Goal: Transaction & Acquisition: Purchase product/service

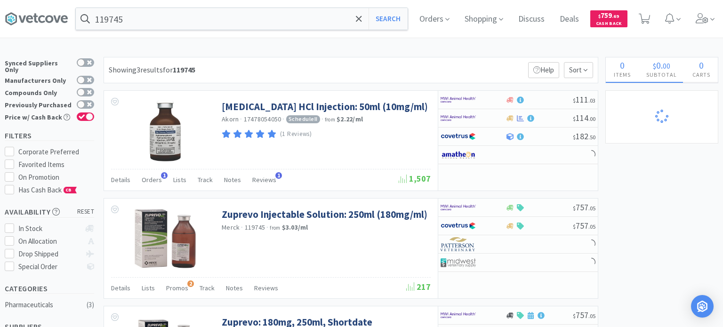
select select "1"
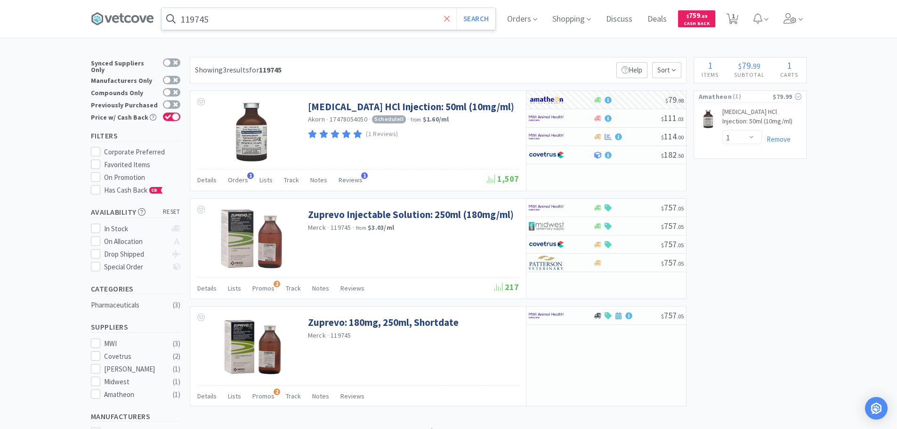
click at [450, 21] on icon at bounding box center [447, 18] width 6 height 9
click at [723, 158] on div at bounding box center [448, 214] width 897 height 429
click at [723, 141] on link "Remove" at bounding box center [776, 139] width 29 height 9
click at [723, 20] on icon at bounding box center [758, 18] width 9 height 10
click at [723, 18] on icon at bounding box center [790, 18] width 13 height 10
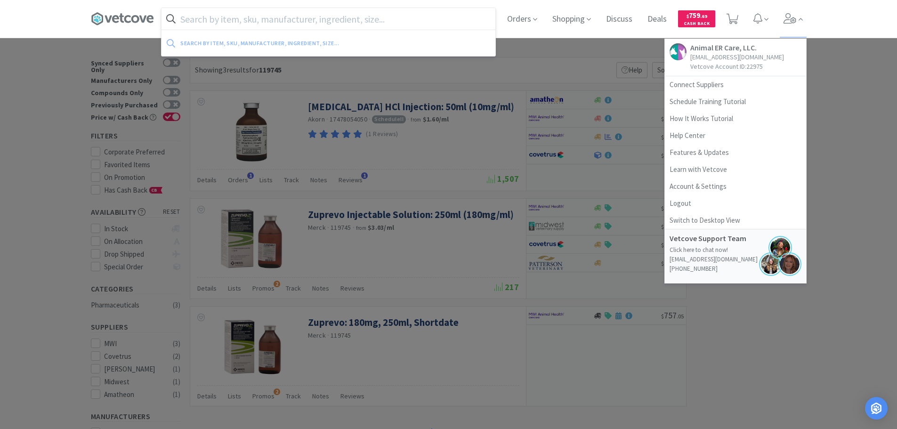
click at [431, 16] on input "text" at bounding box center [329, 19] width 334 height 22
paste input "Bravecto 44-88lbs"
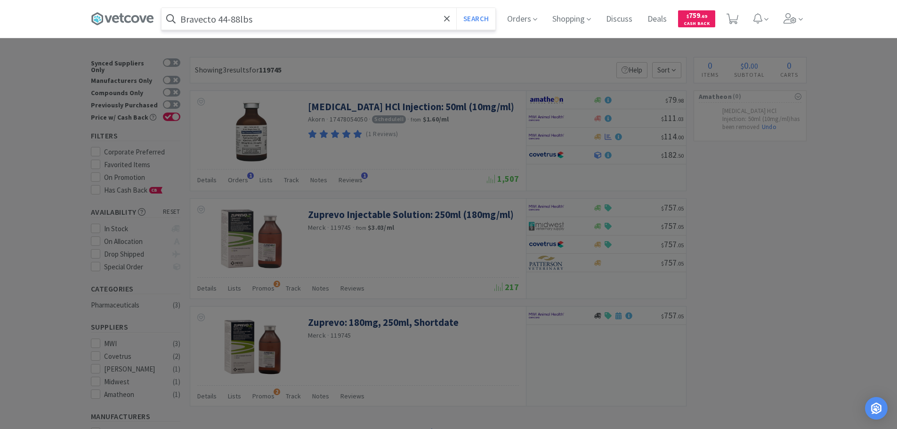
type input "Bravecto 44-88lbs"
click at [456, 8] on button "Search" at bounding box center [475, 19] width 39 height 22
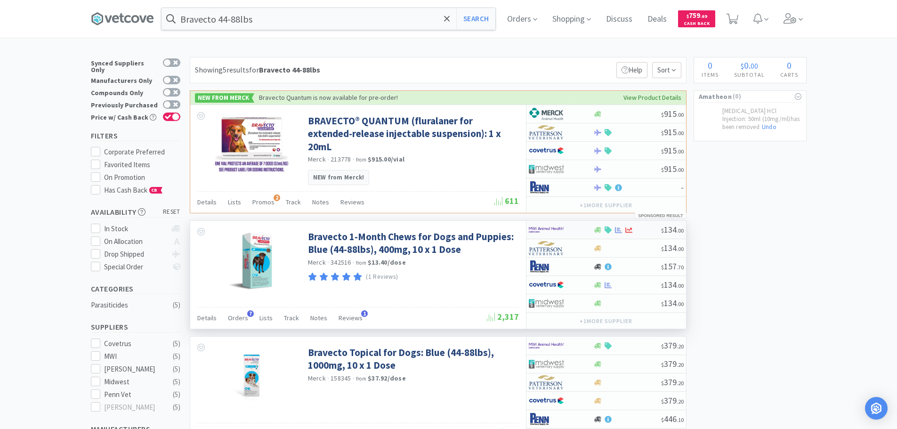
click at [646, 232] on div at bounding box center [627, 230] width 68 height 7
select select "1"
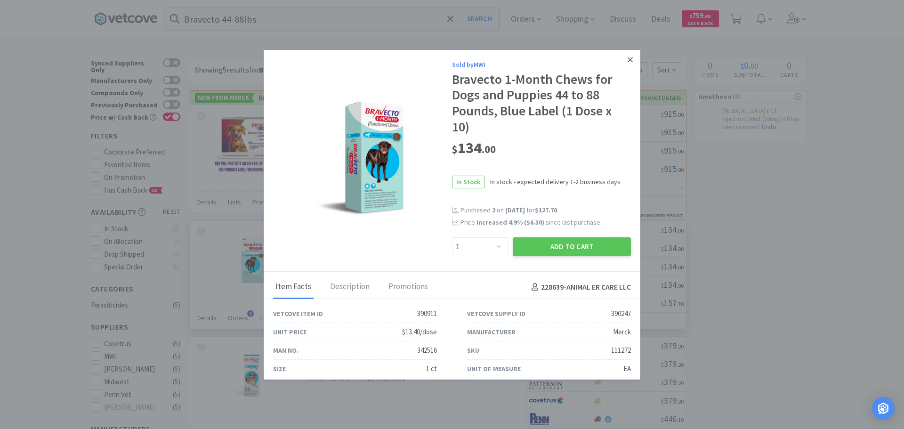
click at [628, 61] on icon at bounding box center [630, 60] width 5 height 8
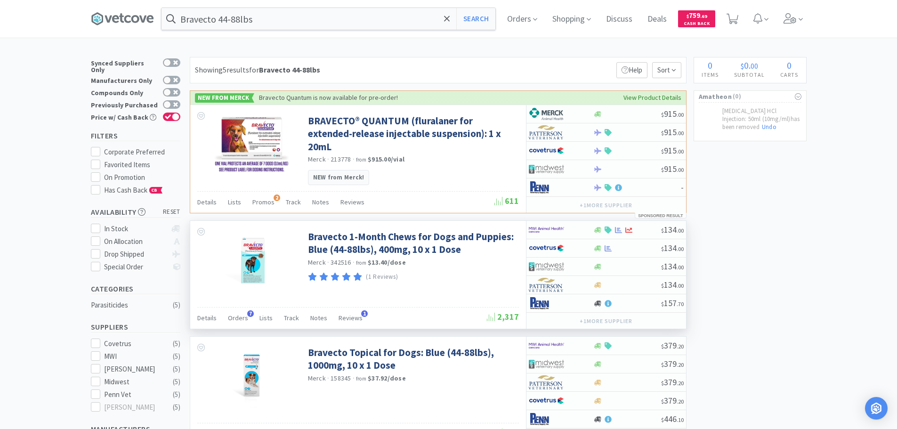
click at [648, 248] on div at bounding box center [627, 248] width 68 height 7
select select "1"
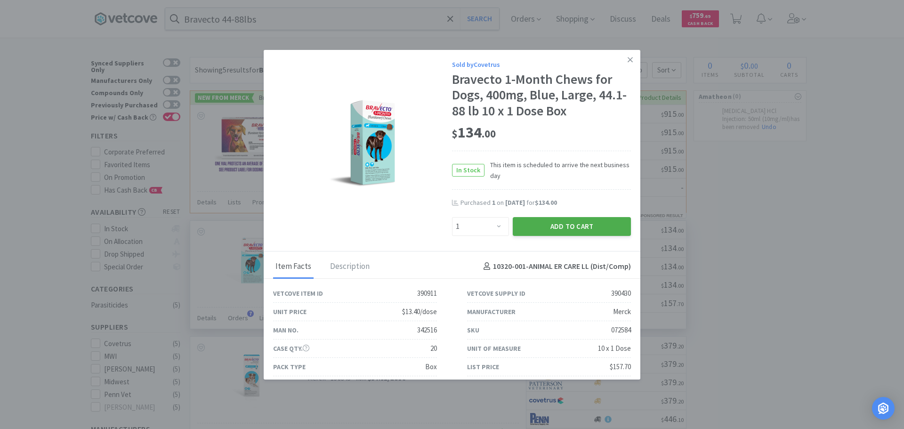
click at [587, 229] on button "Add to Cart" at bounding box center [572, 226] width 118 height 19
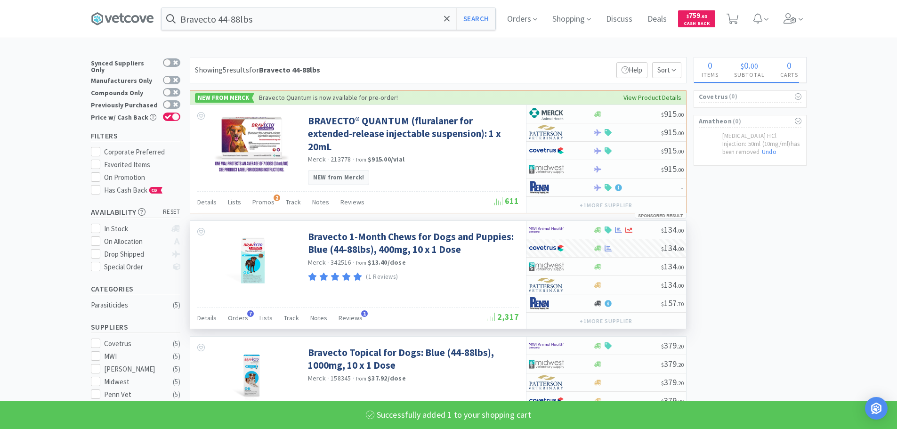
select select "1"
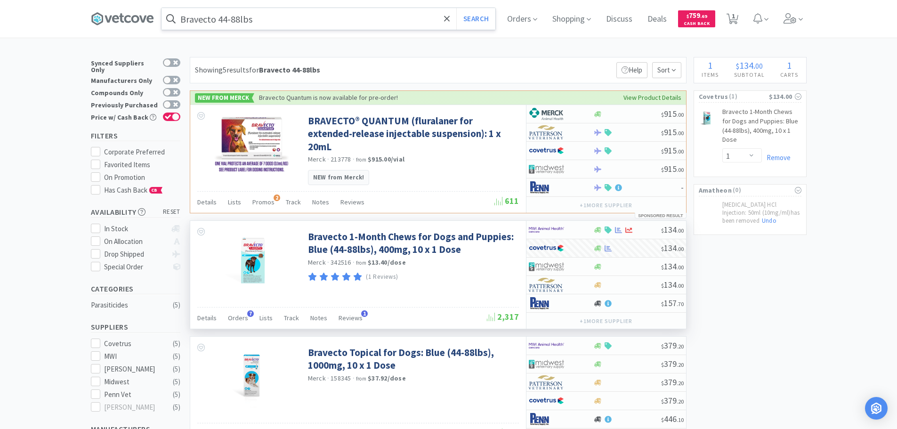
click at [327, 16] on input "Bravecto 44-88lbs" at bounding box center [329, 19] width 334 height 22
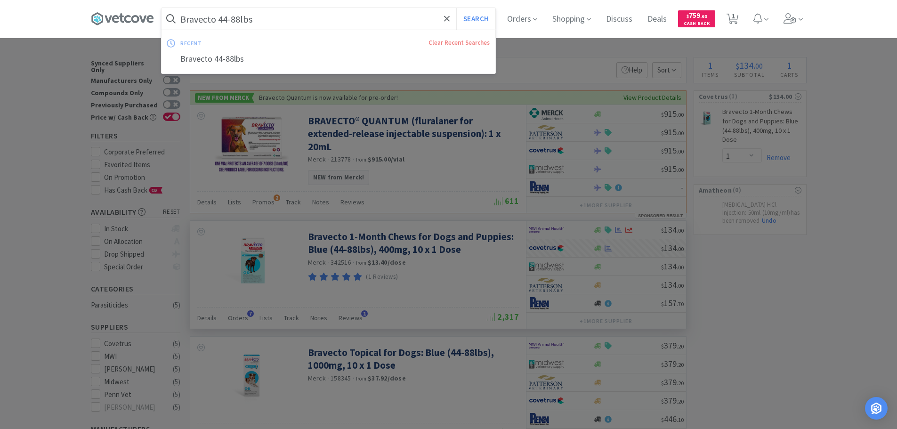
paste input "Iverheart 6-12"
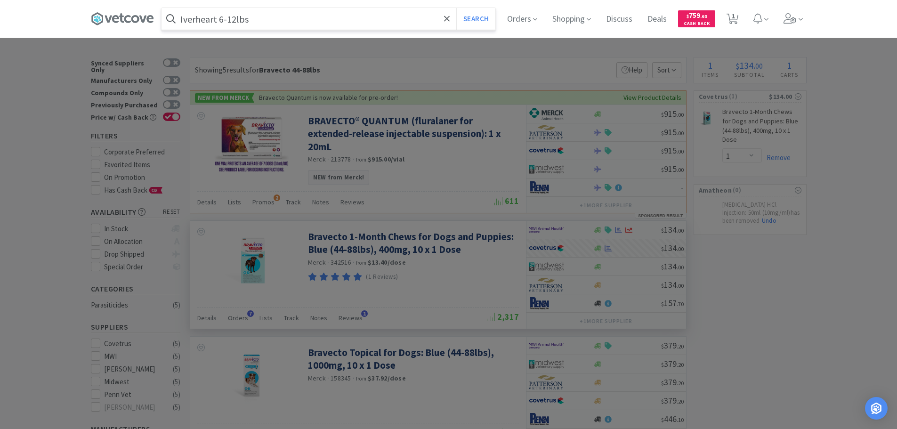
type input "Iverheart 6-12lbs"
click at [456, 8] on button "Search" at bounding box center [475, 19] width 39 height 22
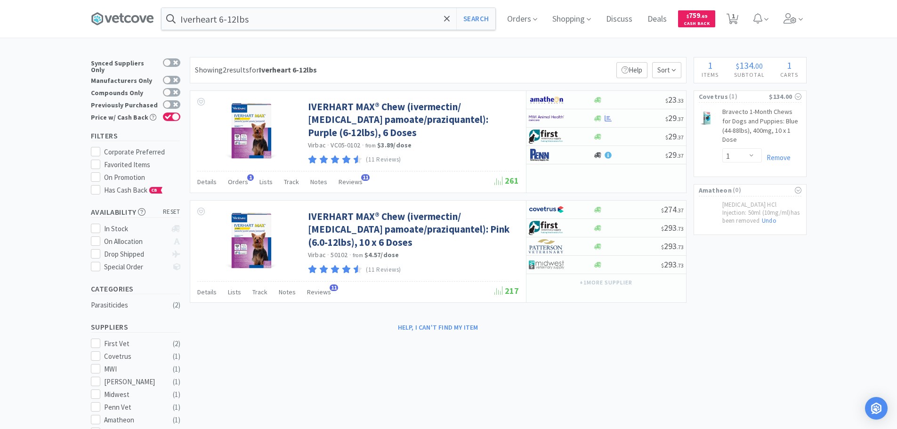
click at [494, 68] on div "Showing 2 results for Iverheart 6-12lbs Filters Help Sort" at bounding box center [438, 70] width 497 height 26
click at [640, 116] on div at bounding box center [629, 118] width 72 height 7
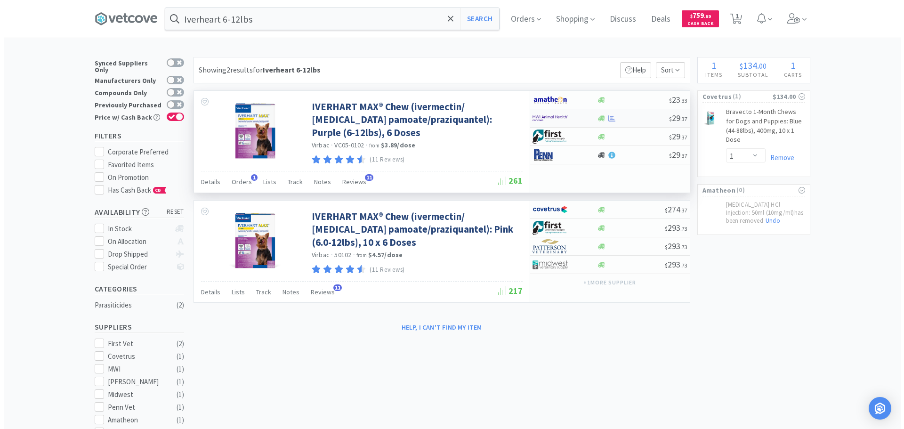
select select "1"
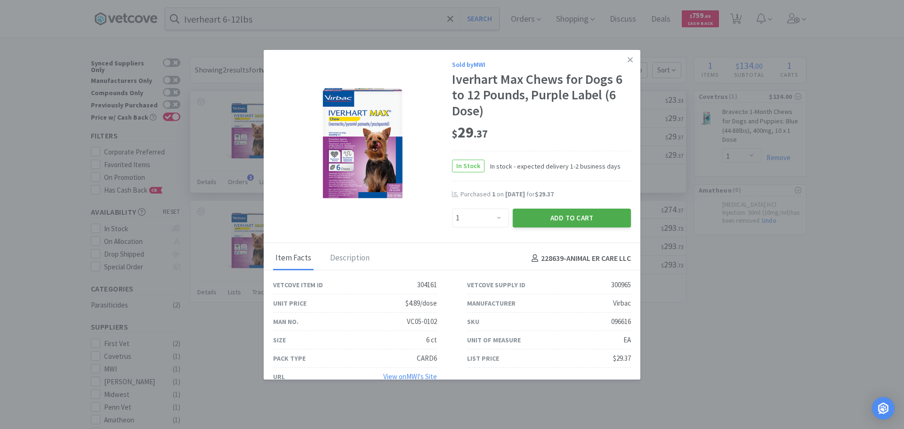
click at [570, 218] on button "Add to Cart" at bounding box center [572, 218] width 118 height 19
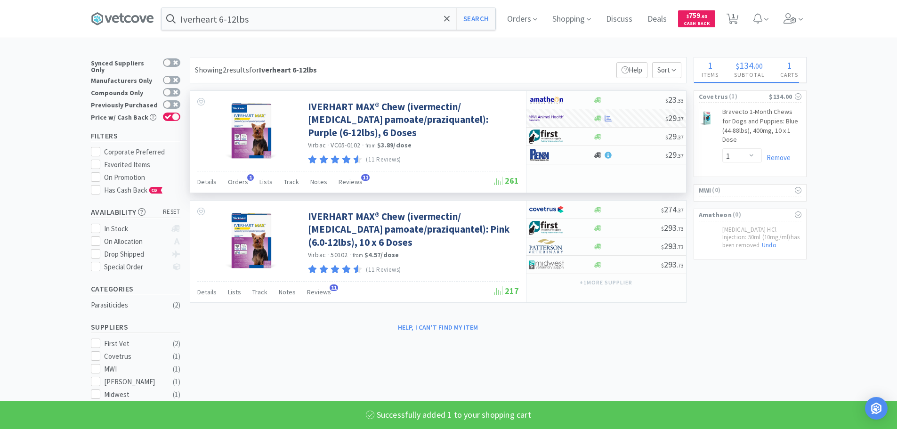
click at [723, 118] on link "Bravecto 1-Month Chews for Dogs and Puppies: Blue (44-88lbs), 400mg, 10 x 1 Dos…" at bounding box center [761, 127] width 79 height 41
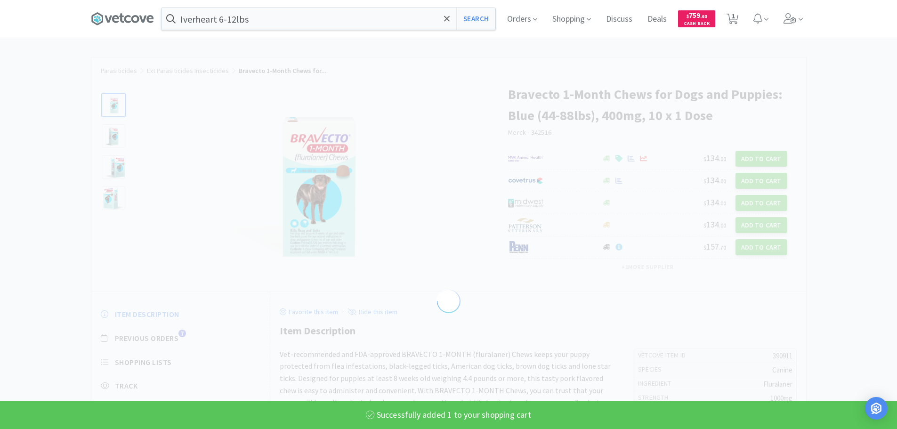
select select "390911"
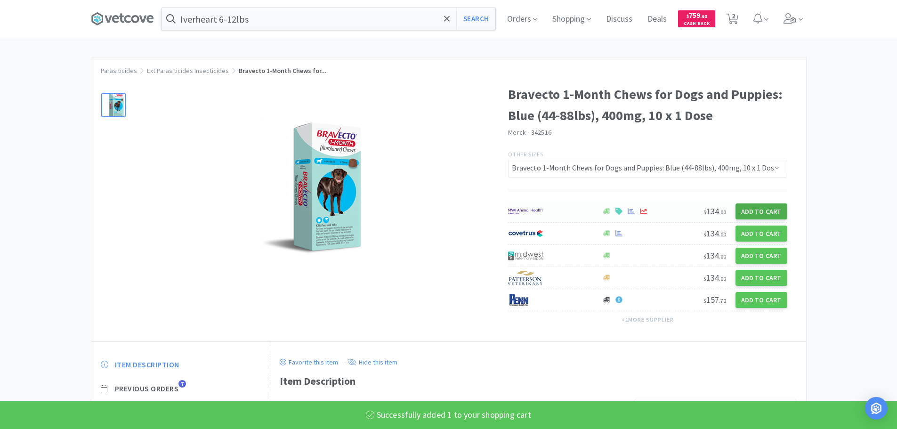
click at [723, 211] on button "Add to Cart" at bounding box center [762, 211] width 52 height 16
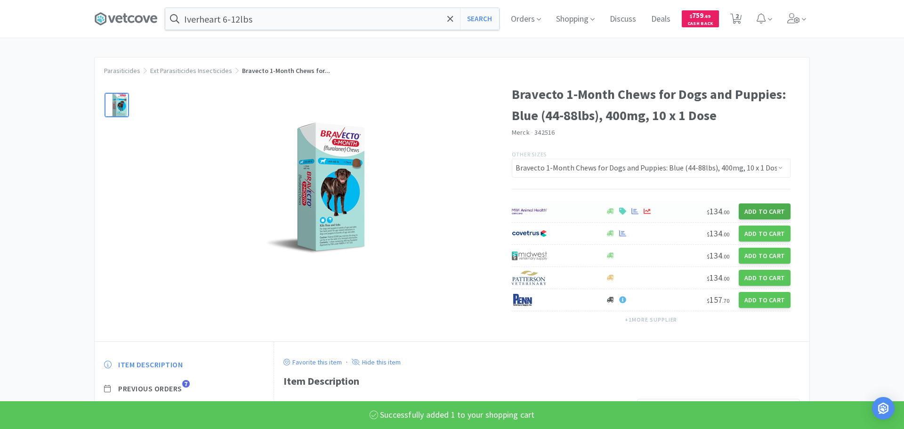
select select "1"
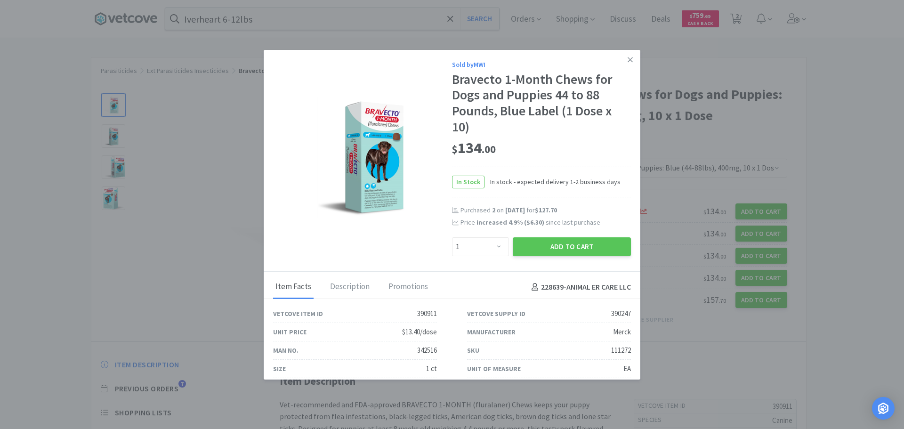
click at [589, 249] on button "Add to Cart" at bounding box center [572, 246] width 118 height 19
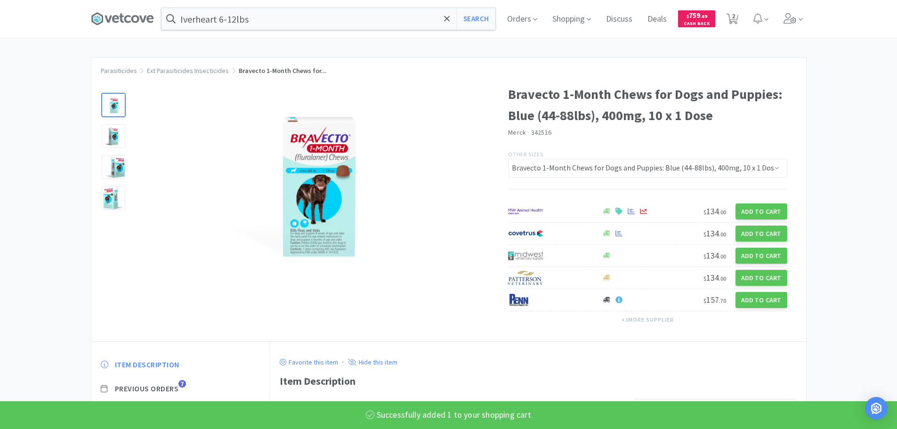
click at [723, 18] on span "2" at bounding box center [733, 16] width 3 height 38
select select "1"
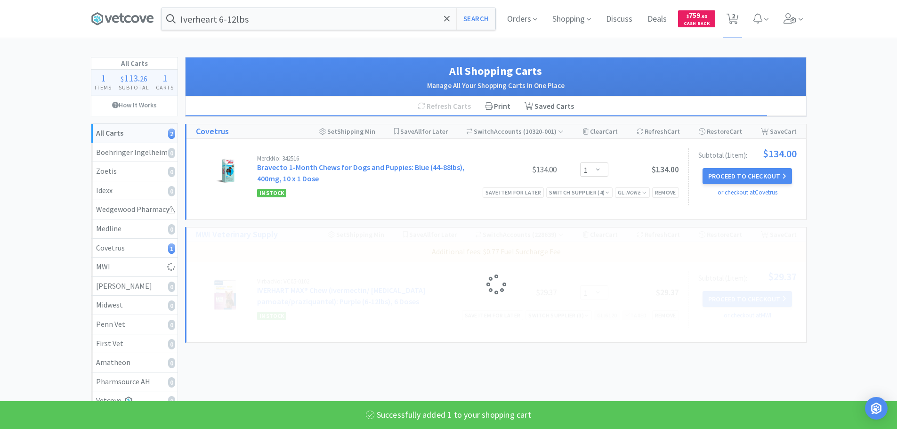
select select "1"
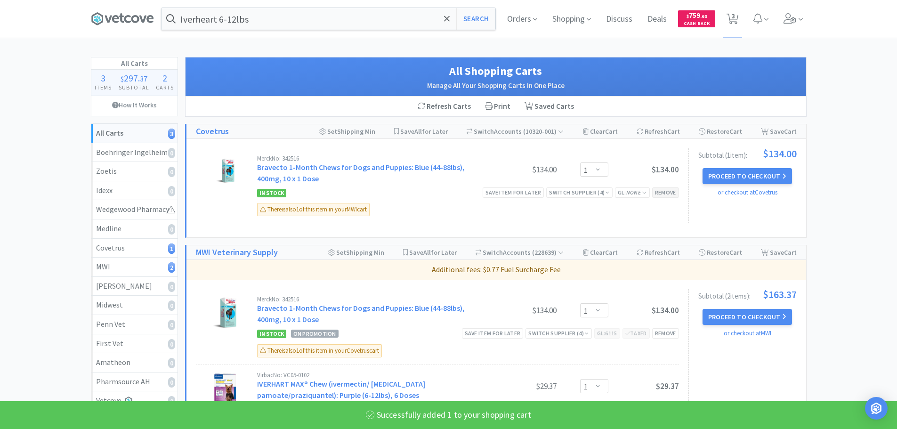
click at [676, 194] on div "Remove" at bounding box center [665, 192] width 27 height 10
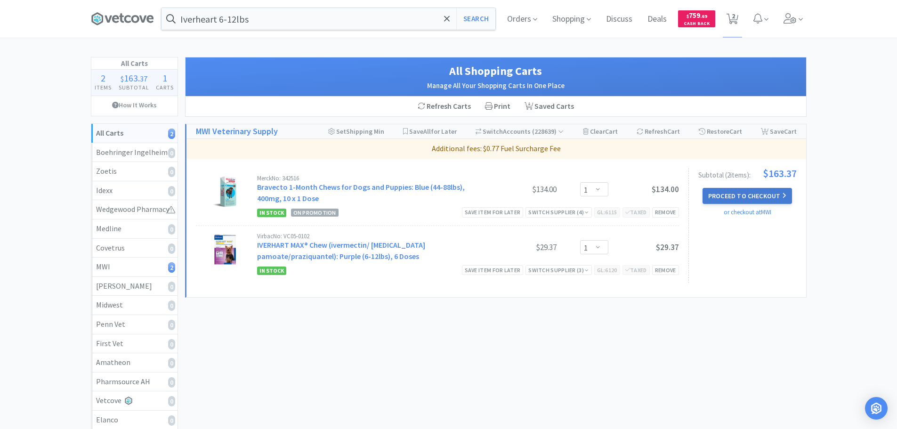
click at [723, 201] on button "Proceed to Checkout" at bounding box center [747, 196] width 89 height 16
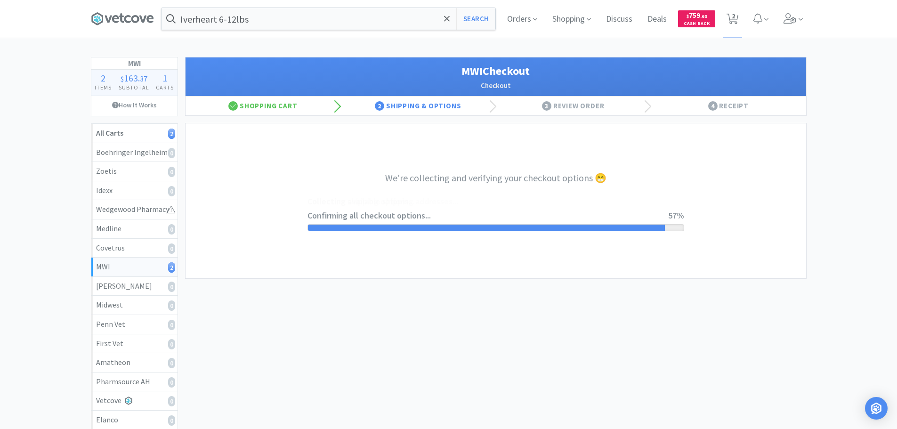
select select "STD_"
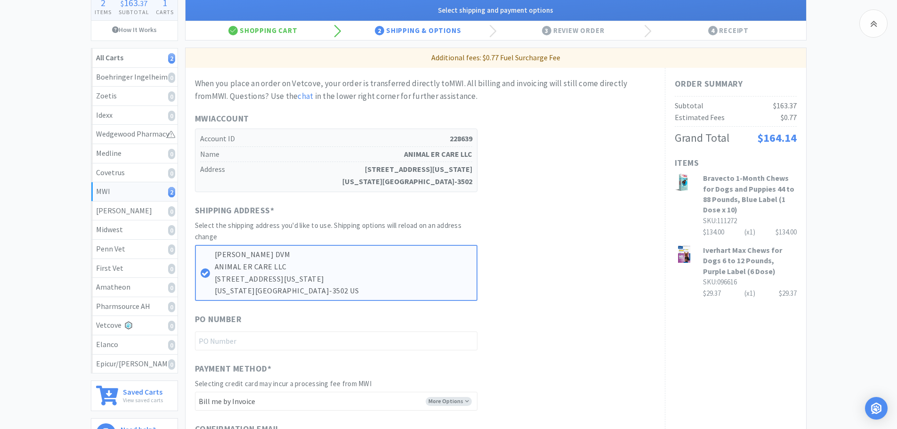
scroll to position [141, 0]
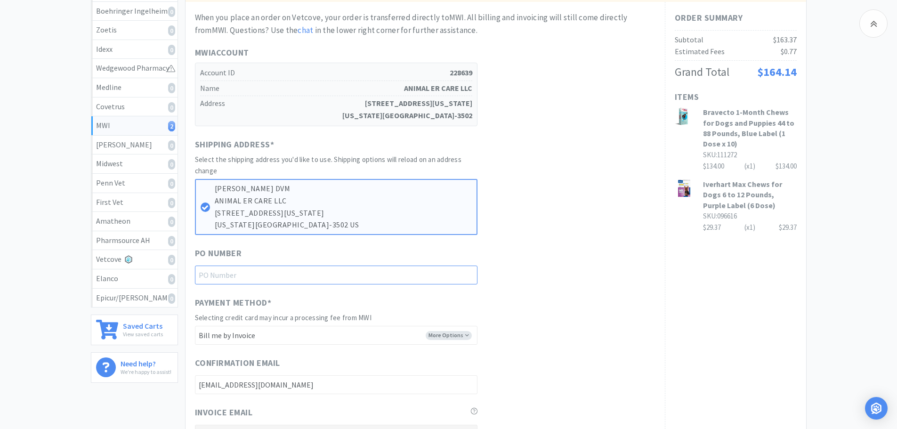
click at [343, 268] on input "text" at bounding box center [336, 275] width 283 height 19
type input "For [PERSON_NAME]"
click at [528, 291] on div "When you place an order on Vetcove, your order is transferred directly to MWI .…" at bounding box center [425, 292] width 461 height 562
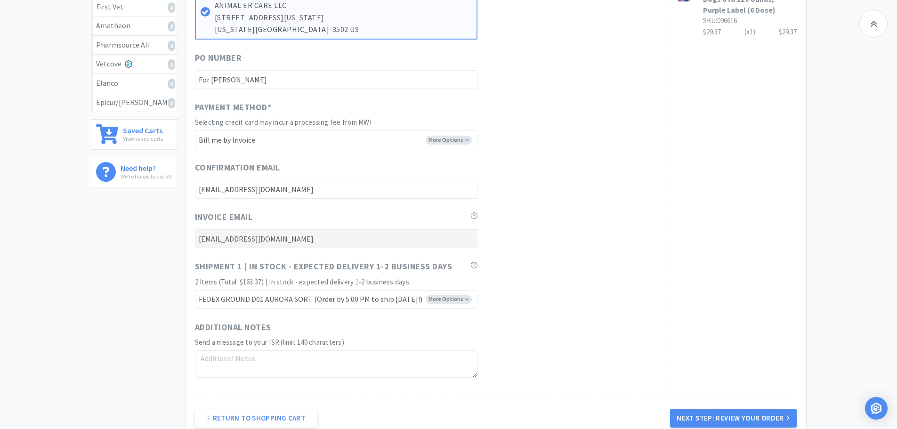
scroll to position [442, 0]
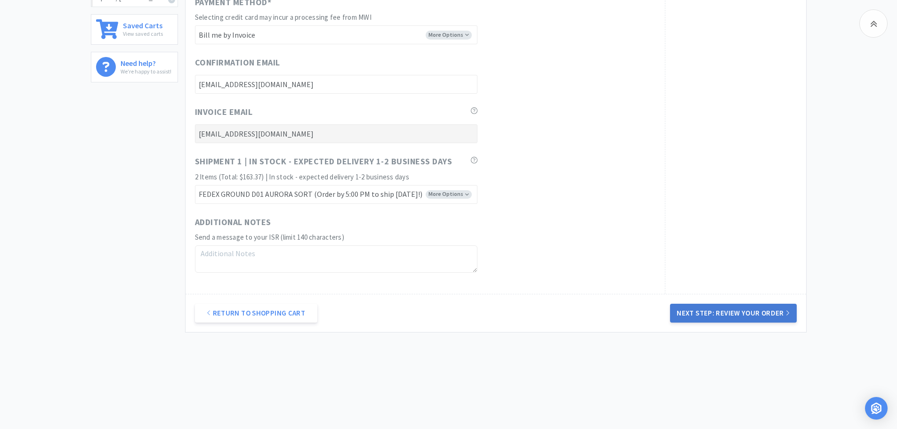
click at [722, 316] on button "Next Step: Review Your Order" at bounding box center [733, 313] width 126 height 19
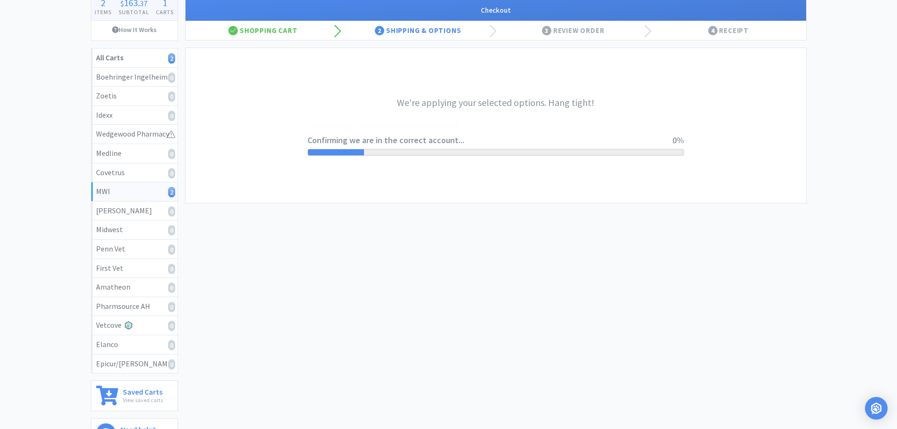
scroll to position [0, 0]
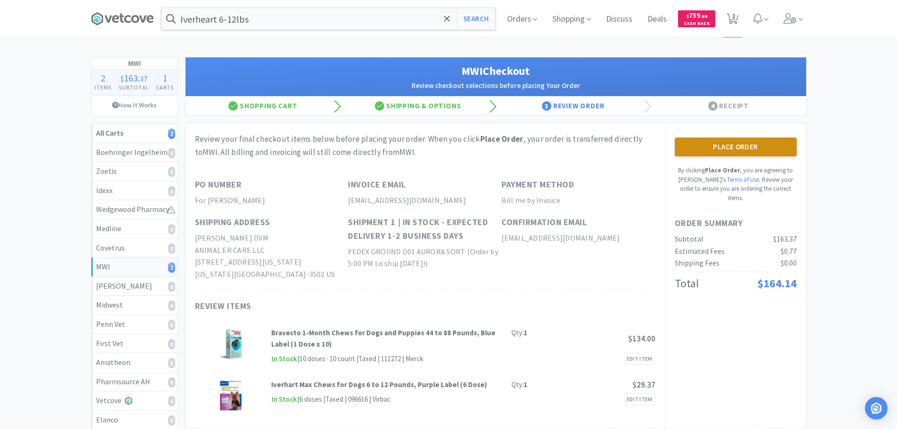
click at [723, 145] on button "Place Order" at bounding box center [736, 147] width 122 height 19
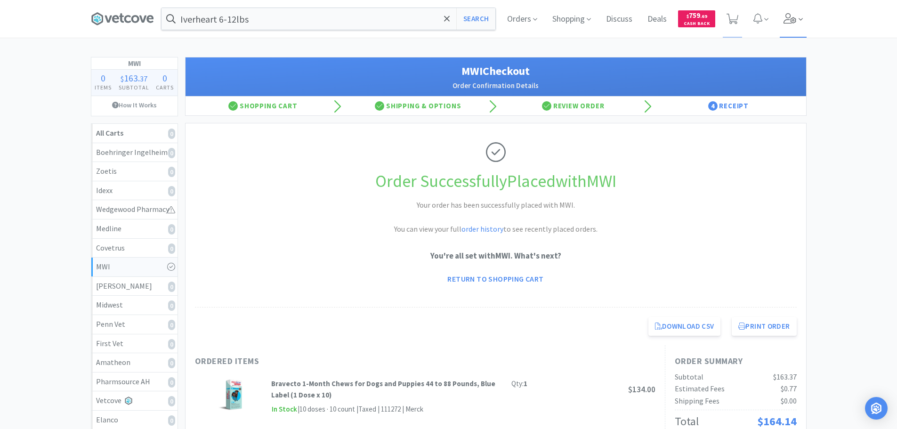
click at [723, 25] on span at bounding box center [793, 19] width 27 height 38
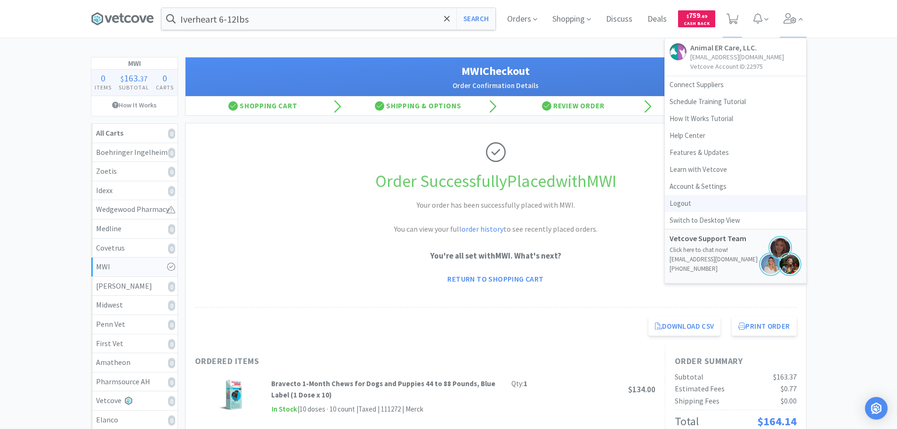
click at [684, 203] on link "Logout" at bounding box center [735, 203] width 141 height 17
